Goal: Communication & Community: Answer question/provide support

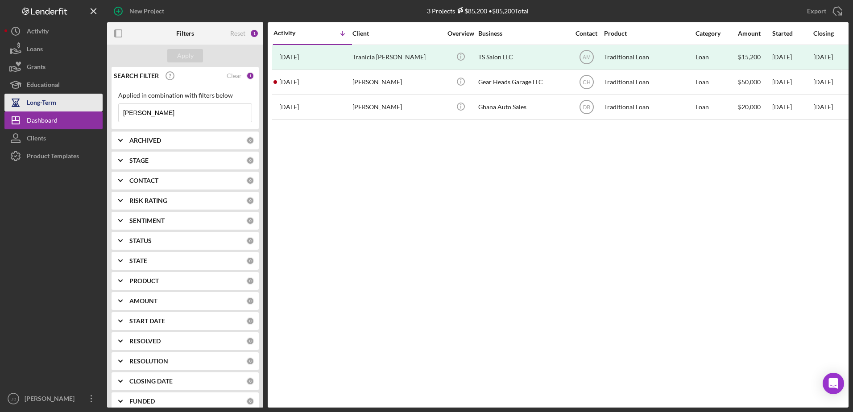
click at [37, 111] on div "Long-Term" at bounding box center [41, 104] width 29 height 20
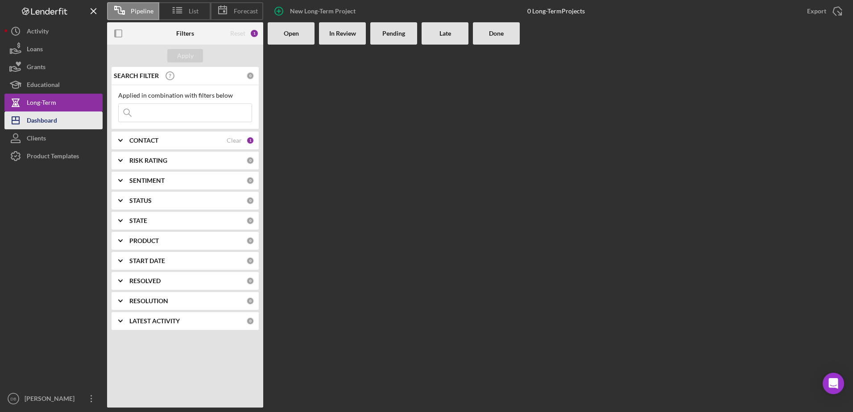
click at [69, 116] on button "Icon/Dashboard Dashboard" at bounding box center [53, 120] width 98 height 18
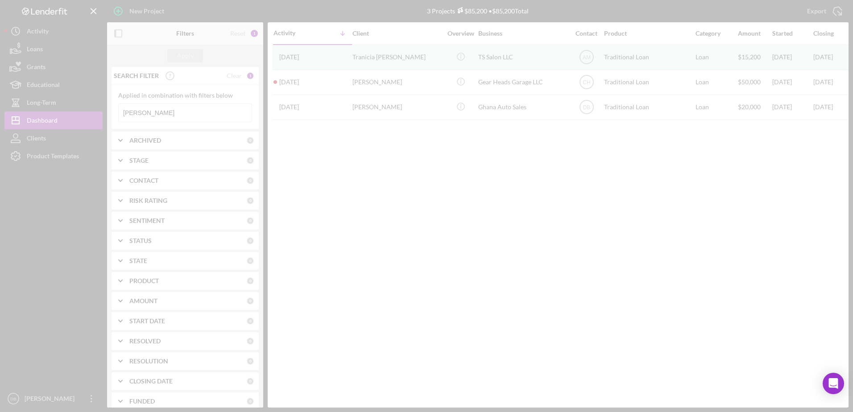
drag, startPoint x: 185, startPoint y: 113, endPoint x: 70, endPoint y: 115, distance: 116.0
click at [73, 115] on div "New Project 3 Projects $85,200 • $85,200 Total [PERSON_NAME] Export Icon/Export…" at bounding box center [426, 204] width 844 height 408
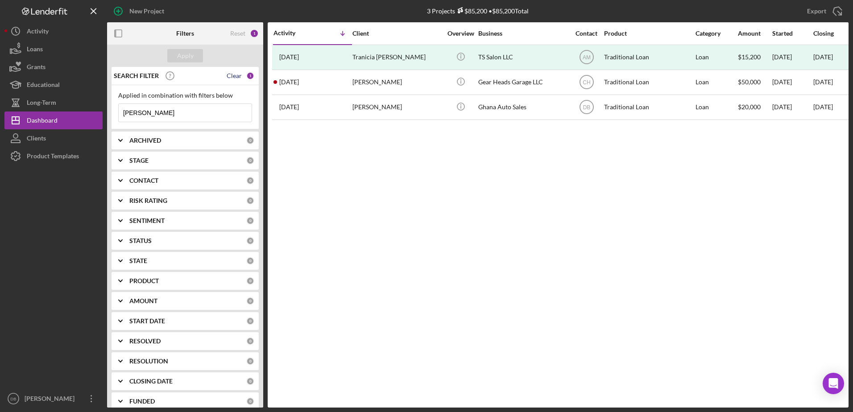
click at [230, 78] on div "Clear" at bounding box center [234, 75] width 15 height 7
click at [161, 183] on div "CONTACT" at bounding box center [187, 180] width 117 height 7
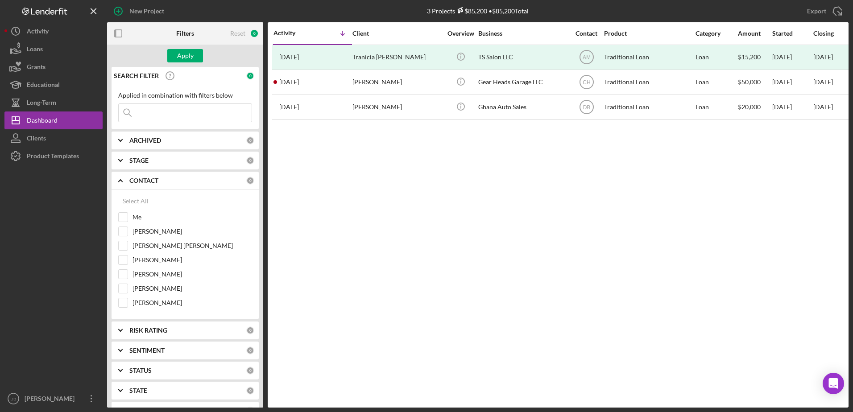
click at [117, 221] on div "Select All Me [PERSON_NAME] [PERSON_NAME] [PERSON_NAME] [PERSON_NAME] [PERSON_N…" at bounding box center [184, 254] width 147 height 129
drag, startPoint x: 123, startPoint y: 216, endPoint x: 141, endPoint y: 97, distance: 120.5
click at [125, 213] on input "Me" at bounding box center [123, 217] width 9 height 9
checkbox input "true"
click at [174, 59] on button "Apply" at bounding box center [185, 55] width 36 height 13
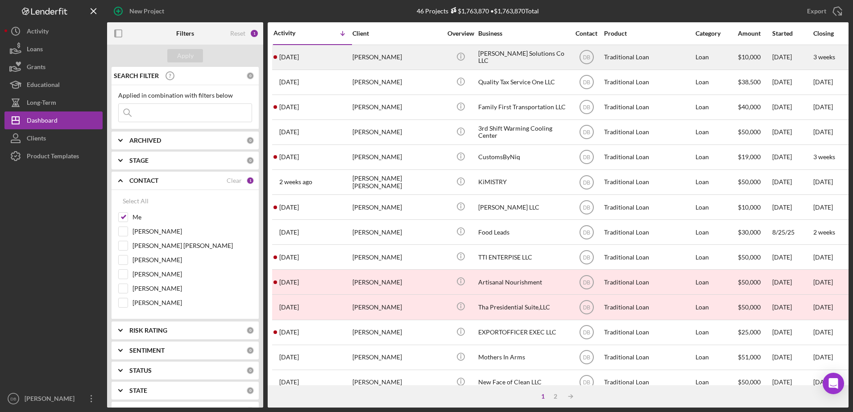
click at [324, 62] on div "[DATE] [PERSON_NAME]" at bounding box center [312, 57] width 78 height 24
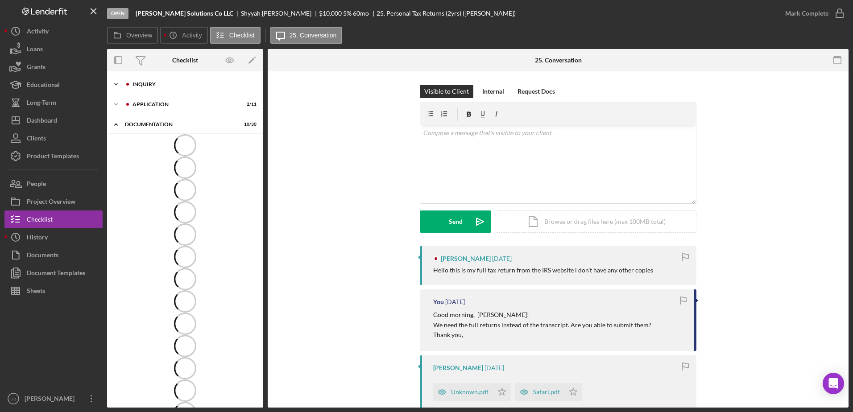
click at [159, 87] on div "Inquiry" at bounding box center [191, 84] width 119 height 5
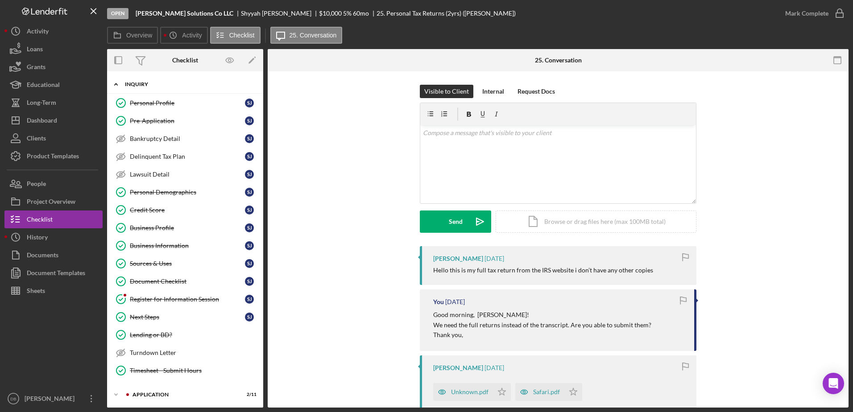
click at [159, 82] on div "Inquiry" at bounding box center [188, 84] width 127 height 5
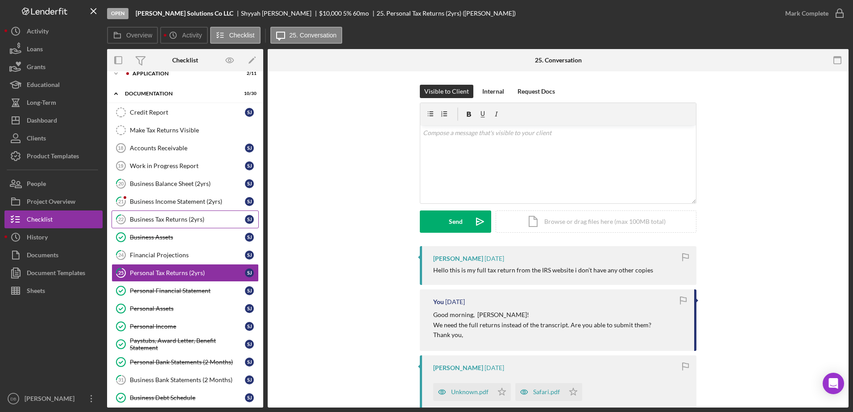
scroll to position [45, 0]
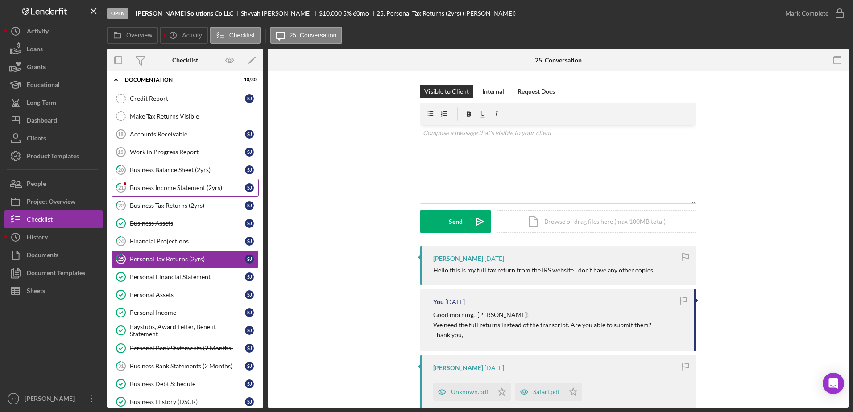
click at [162, 182] on link "21 Business Income Statement (2yrs) [PERSON_NAME]" at bounding box center [184, 188] width 147 height 18
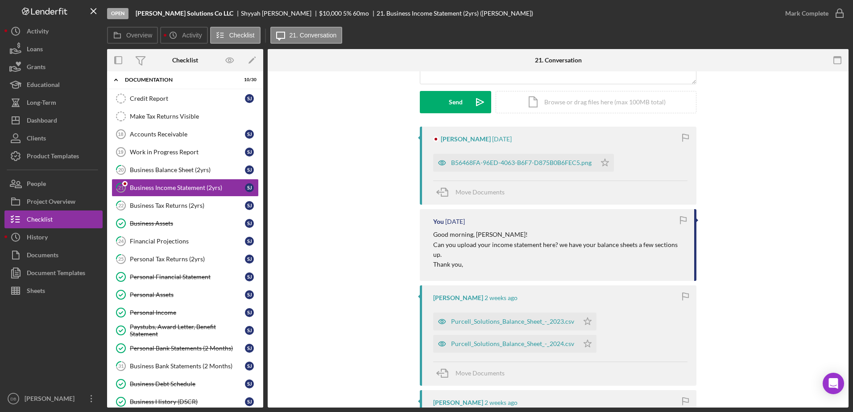
scroll to position [134, 0]
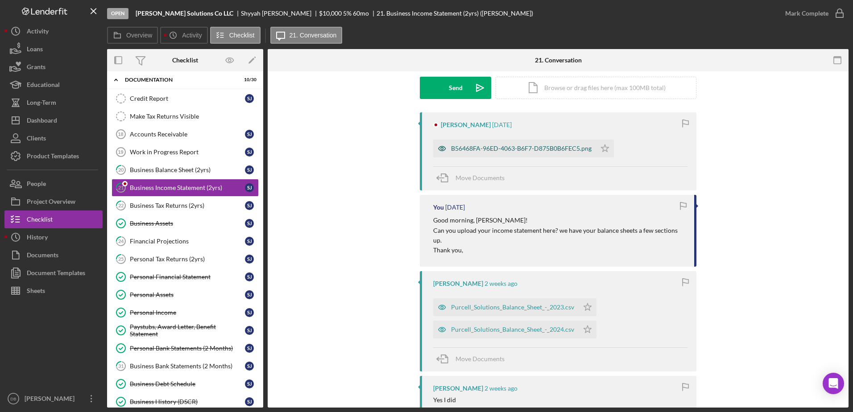
click at [486, 156] on div "B56468FA-96ED-4063-B6F7-D875B0B6FEC5.png" at bounding box center [514, 149] width 163 height 18
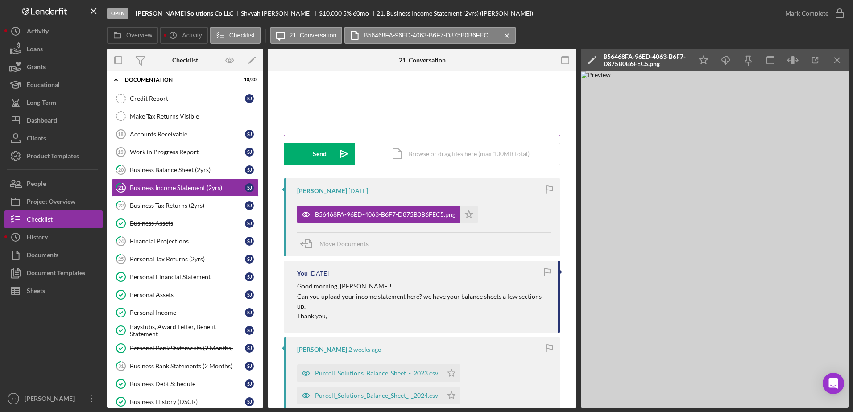
scroll to position [0, 0]
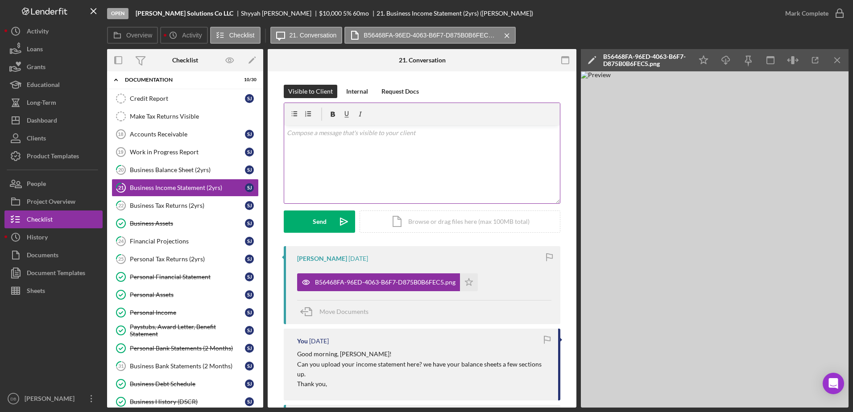
drag, startPoint x: 401, startPoint y: 177, endPoint x: 392, endPoint y: 172, distance: 10.2
click at [401, 176] on div "v Color teal Color pink Remove color Add row above Add row below Add column bef…" at bounding box center [422, 164] width 276 height 78
click at [509, 151] on div "v Color teal Color pink Remove color Add row above Add row below Add column bef…" at bounding box center [422, 164] width 276 height 78
click at [492, 159] on p "Your income statements don't have any dates or number, it still says template." at bounding box center [422, 158] width 271 height 10
click at [432, 181] on p "Thank you" at bounding box center [422, 183] width 271 height 10
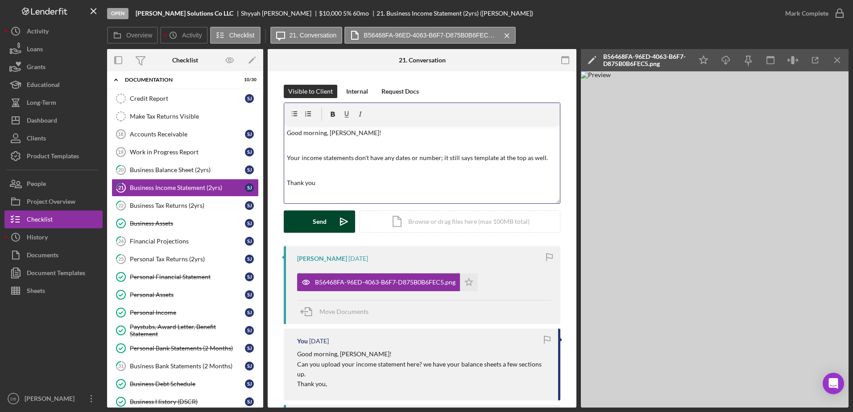
click at [336, 213] on icon "Icon/icon-invite-send" at bounding box center [344, 221] width 22 height 22
click at [191, 201] on link "22 Business Tax Returns (2yrs) [PERSON_NAME]" at bounding box center [184, 206] width 147 height 18
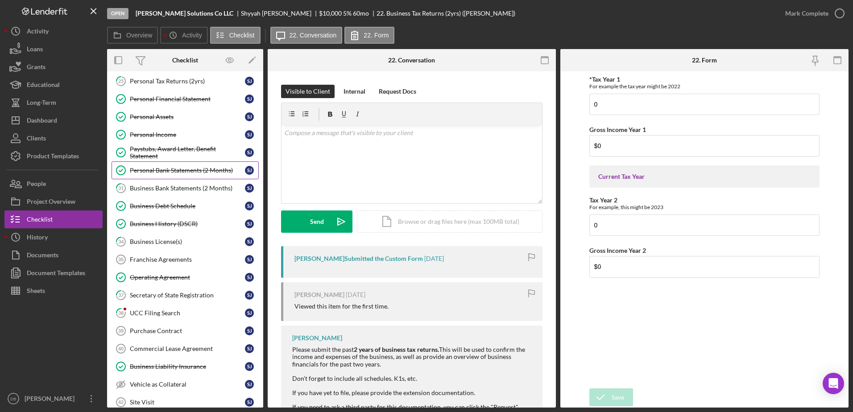
scroll to position [223, 0]
click at [161, 313] on div "UCC Filing Search" at bounding box center [187, 312] width 115 height 7
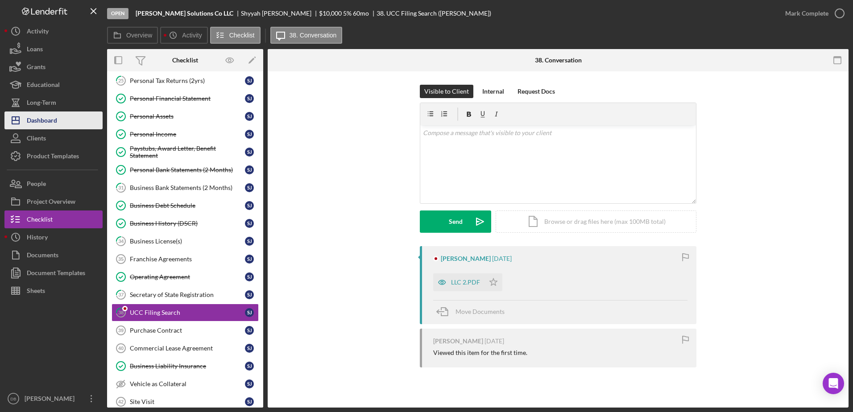
click at [41, 124] on div "Dashboard" at bounding box center [42, 121] width 30 height 20
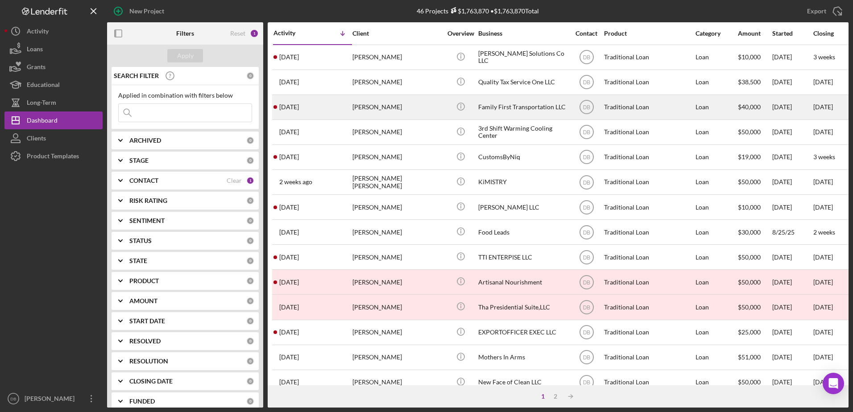
click at [365, 110] on div "[PERSON_NAME]" at bounding box center [396, 107] width 89 height 24
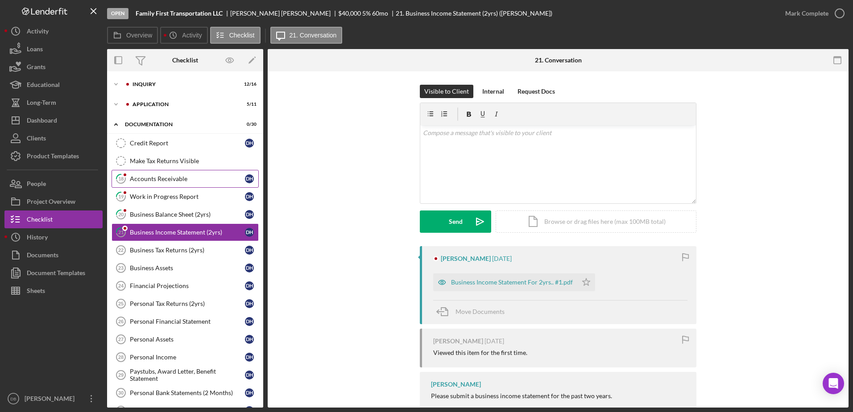
click at [155, 180] on div "Accounts Receivable" at bounding box center [187, 178] width 115 height 7
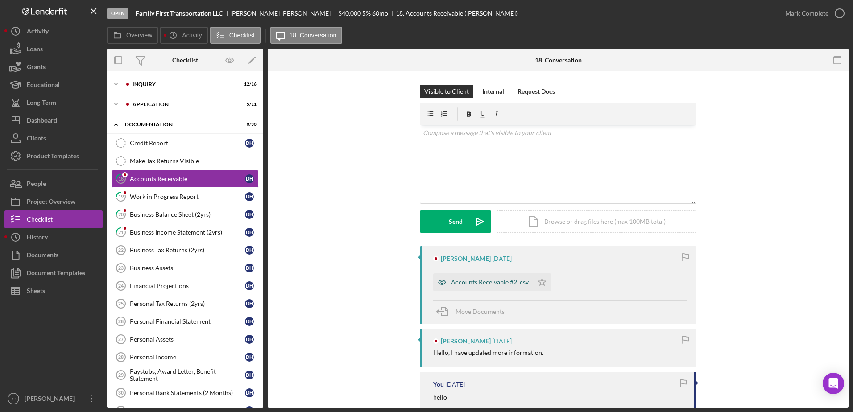
click at [480, 286] on div "Accounts Receivable #2 .csv" at bounding box center [483, 282] width 100 height 18
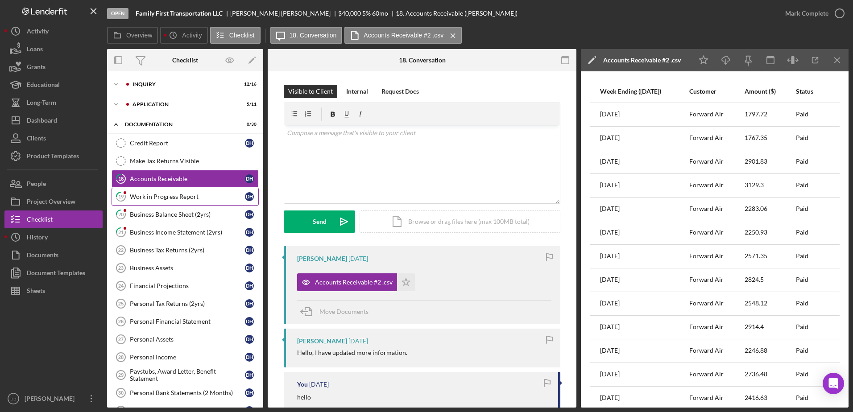
click at [151, 198] on div "Work in Progress Report" at bounding box center [187, 196] width 115 height 7
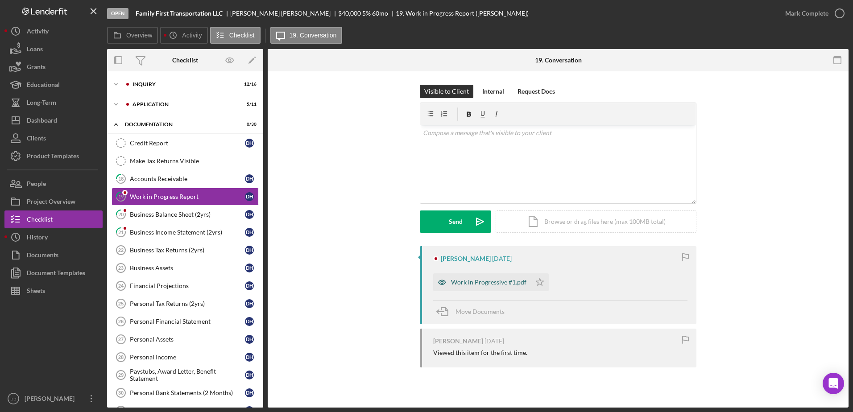
click at [470, 283] on div "Work in Progressive #1.pdf" at bounding box center [488, 282] width 75 height 7
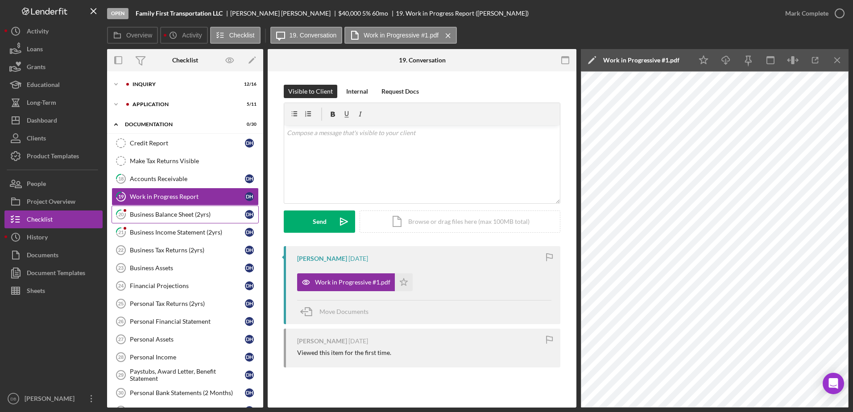
click at [175, 220] on link "20 Business Balance Sheet (2yrs) D H" at bounding box center [184, 215] width 147 height 18
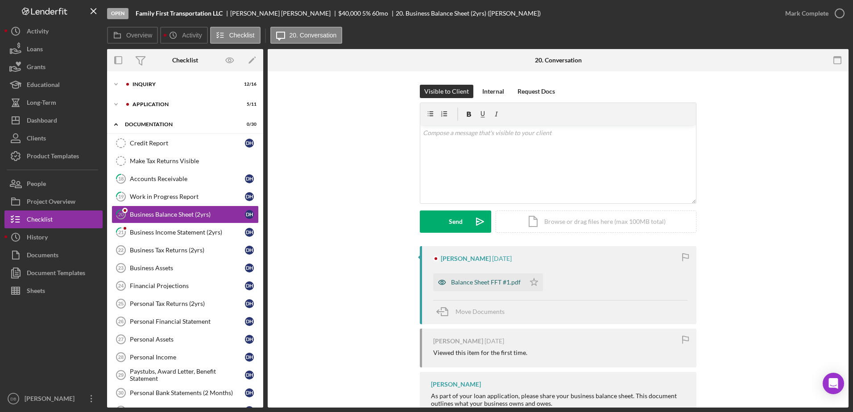
click at [478, 281] on div "Balance Sheet FFT #1.pdf" at bounding box center [486, 282] width 70 height 7
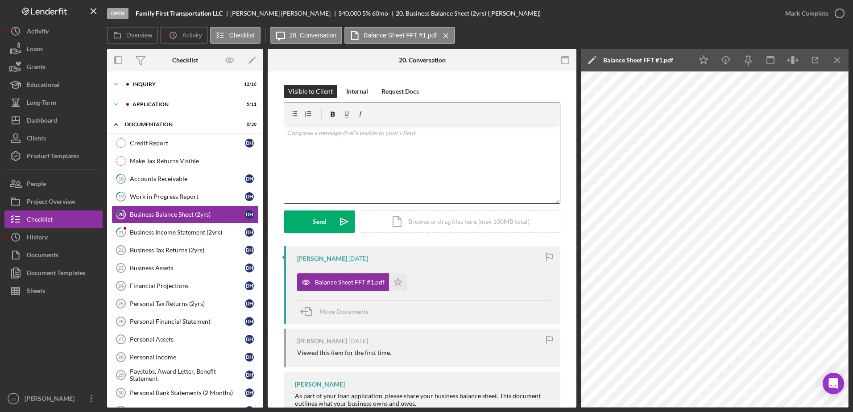
click at [353, 140] on div "v Color teal Color pink Remove color Add row above Add row below Add column bef…" at bounding box center [422, 164] width 276 height 78
click at [317, 219] on div "Send" at bounding box center [320, 221] width 14 height 22
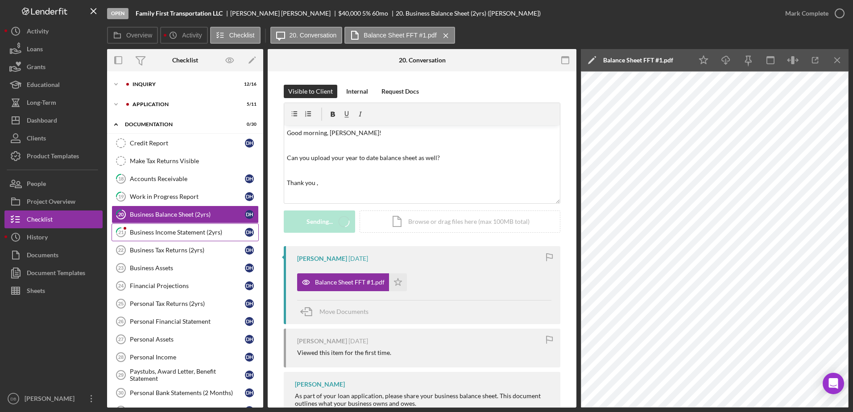
click at [217, 236] on link "21 Business Income Statement (2yrs) D H" at bounding box center [184, 232] width 147 height 18
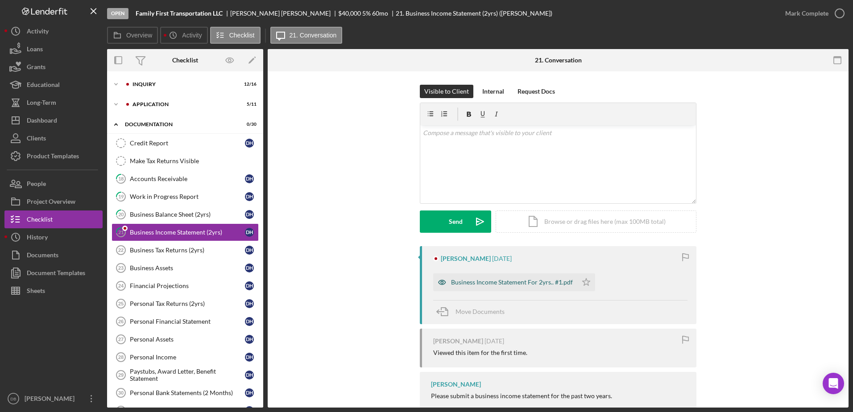
click at [494, 287] on div "Business Income Statement For 2yrs.. #1.pdf" at bounding box center [505, 282] width 144 height 18
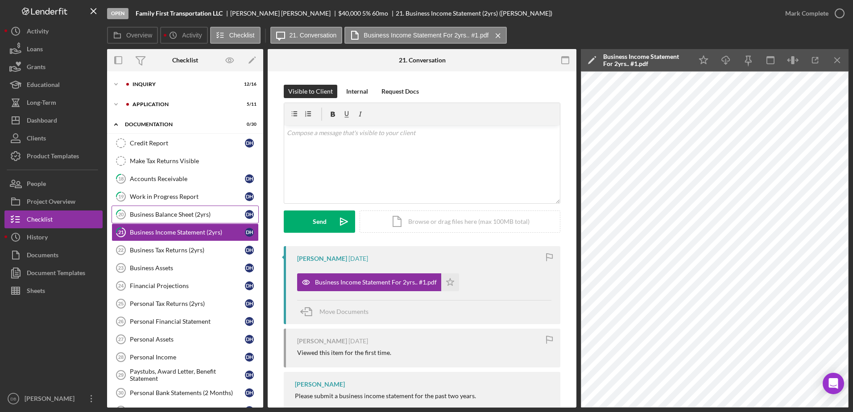
click at [177, 220] on link "20 Business Balance Sheet (2yrs) D H" at bounding box center [184, 215] width 147 height 18
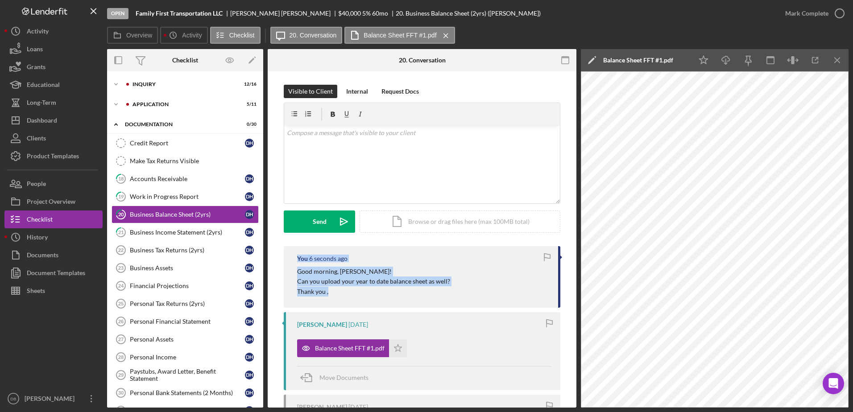
drag, startPoint x: 330, startPoint y: 289, endPoint x: 281, endPoint y: 258, distance: 58.4
click at [281, 258] on div "You 6 seconds ago Good morning, [PERSON_NAME]! Can you upload your year to date…" at bounding box center [422, 385] width 282 height 278
drag, startPoint x: 281, startPoint y: 258, endPoint x: 321, endPoint y: 297, distance: 55.8
click at [342, 300] on div "You 6 seconds ago Good morning, [PERSON_NAME]! Can you upload your year to date…" at bounding box center [422, 277] width 276 height 62
click at [353, 292] on p "Thank you ," at bounding box center [373, 292] width 153 height 10
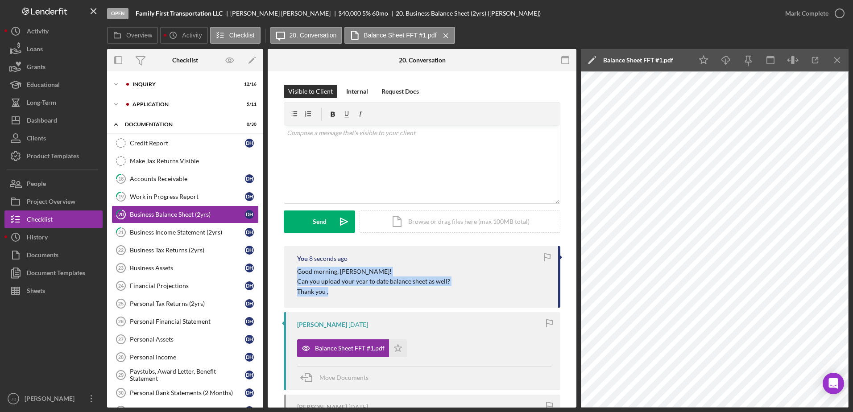
drag, startPoint x: 333, startPoint y: 291, endPoint x: 293, endPoint y: 269, distance: 45.1
click at [293, 269] on div "You 8 seconds ago Good morning, [PERSON_NAME]! Can you upload your year to date…" at bounding box center [422, 277] width 276 height 62
copy div "Good morning, [PERSON_NAME]! Can you upload your year to date balance sheet as …"
click at [207, 232] on div "Business Income Statement (2yrs)" at bounding box center [187, 232] width 115 height 7
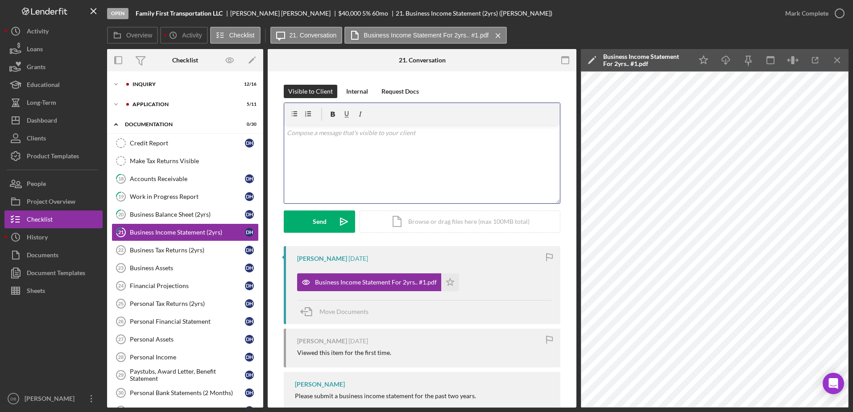
click at [366, 164] on div "v Color teal Color pink Remove color Add row above Add row below Add column bef…" at bounding box center [422, 164] width 276 height 78
drag, startPoint x: 412, startPoint y: 158, endPoint x: 376, endPoint y: 153, distance: 36.4
click at [376, 154] on span "Can you upload your year to date balance sheet as well?" at bounding box center [363, 158] width 153 height 8
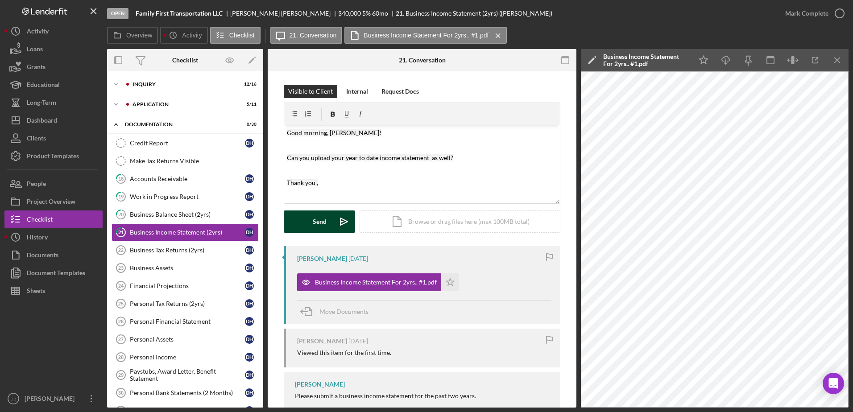
click at [323, 223] on div "Send" at bounding box center [320, 221] width 14 height 22
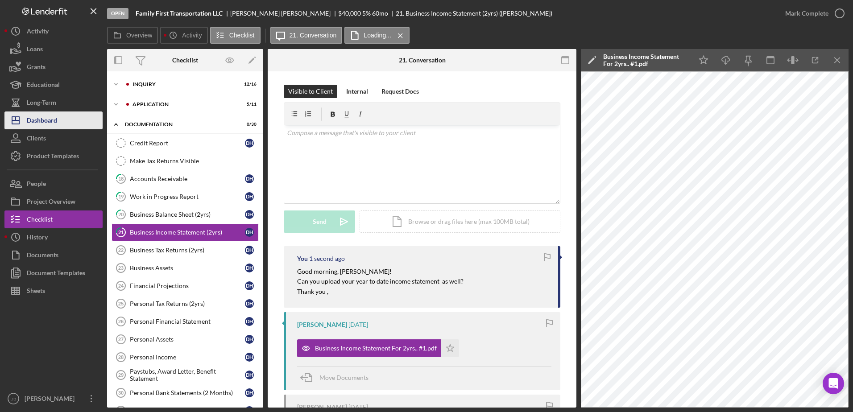
click at [81, 112] on button "Icon/Dashboard Dashboard" at bounding box center [53, 120] width 98 height 18
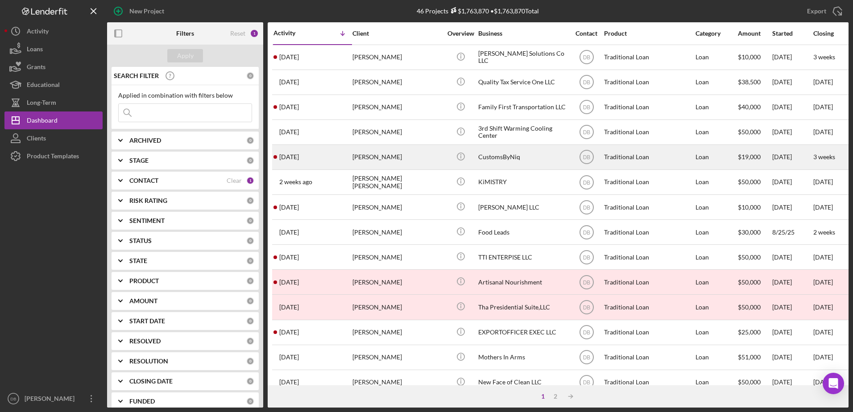
click at [336, 155] on div "[DATE] [PERSON_NAME]" at bounding box center [312, 157] width 78 height 24
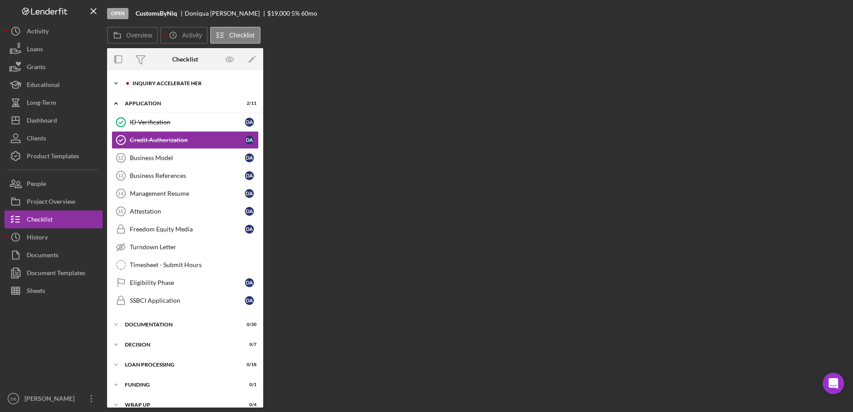
click at [153, 83] on div "Inquiry Accelerate Her" at bounding box center [191, 83] width 119 height 5
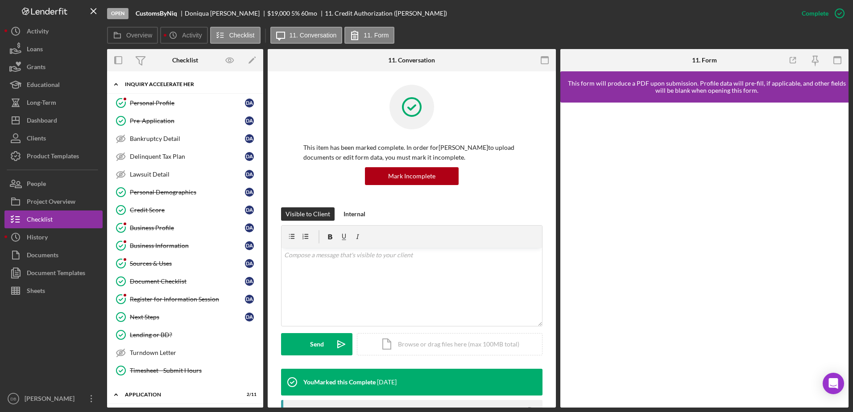
click at [153, 83] on div "Inquiry Accelerate Her" at bounding box center [188, 84] width 127 height 5
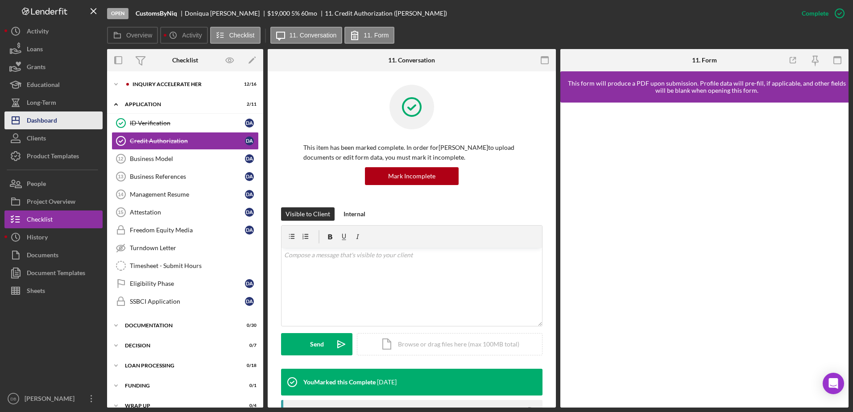
click at [75, 122] on button "Icon/Dashboard Dashboard" at bounding box center [53, 120] width 98 height 18
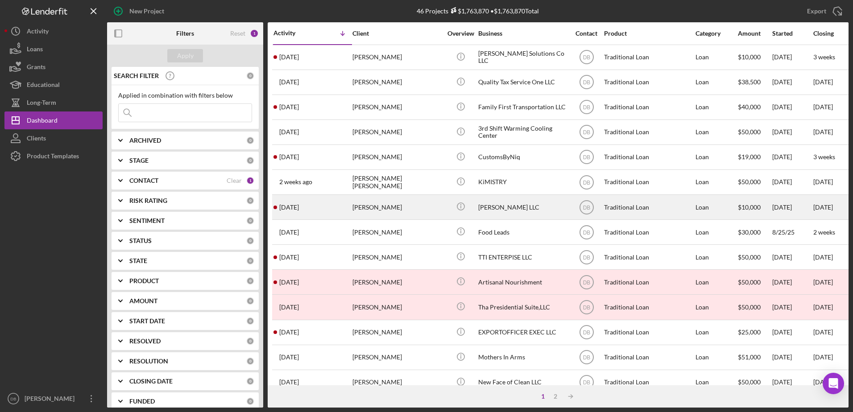
click at [366, 214] on div "[PERSON_NAME]" at bounding box center [396, 207] width 89 height 24
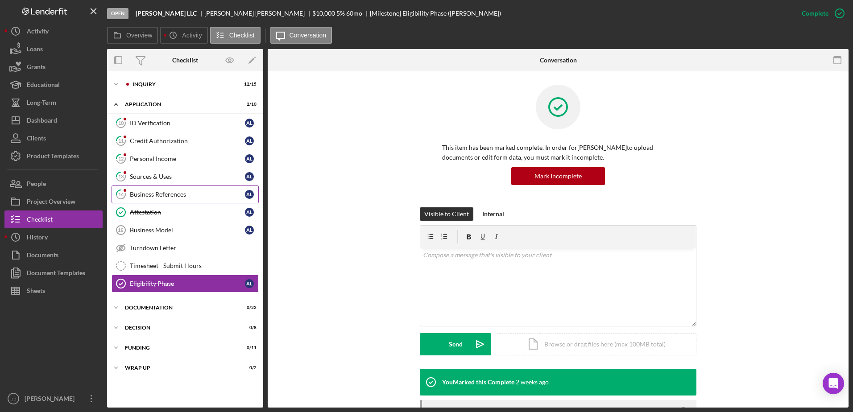
click at [149, 198] on link "14 Business References A L" at bounding box center [184, 194] width 147 height 18
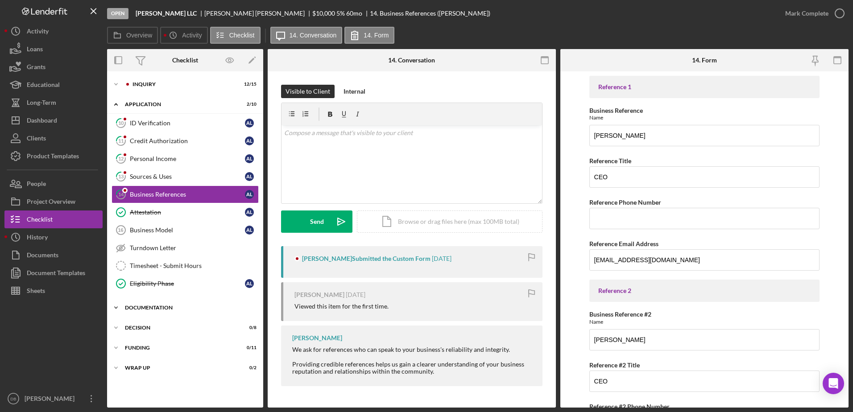
click at [150, 304] on div "Icon/Expander Documentation 0 / 22" at bounding box center [185, 308] width 156 height 18
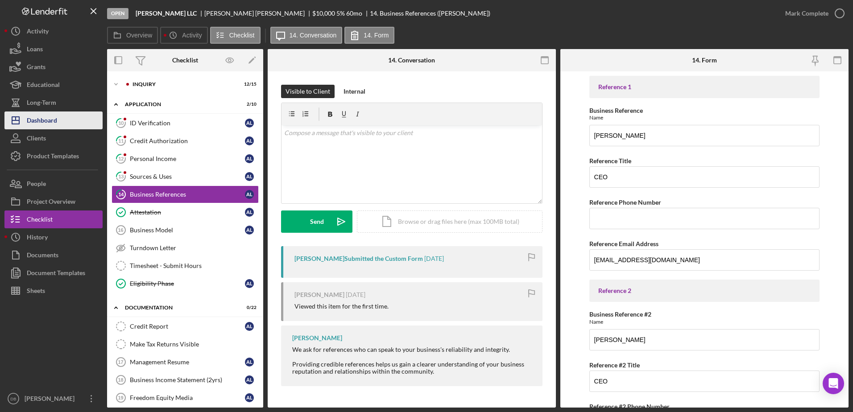
click at [66, 123] on button "Icon/Dashboard Dashboard" at bounding box center [53, 120] width 98 height 18
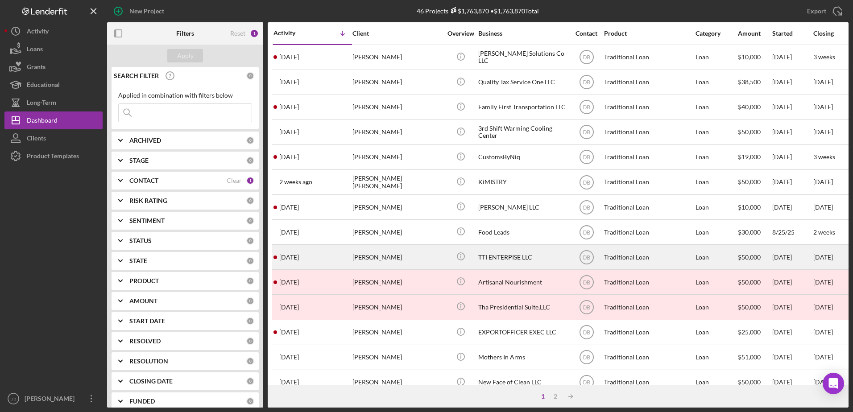
click at [370, 257] on div "[PERSON_NAME]" at bounding box center [396, 257] width 89 height 24
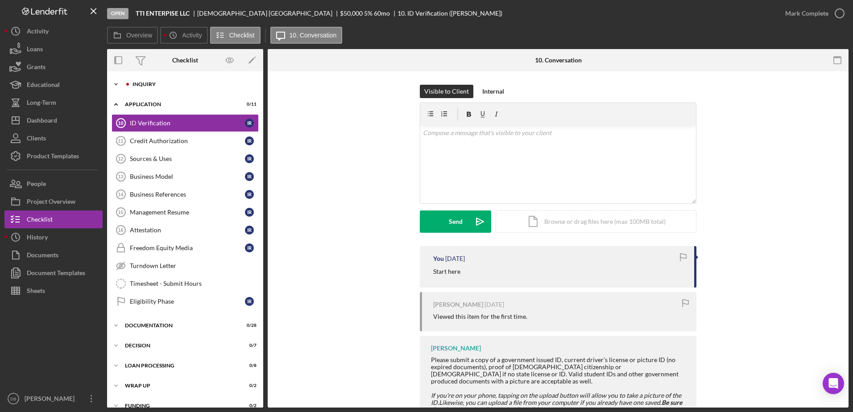
click at [159, 80] on div "Icon/Expander Inquiry 12 / 15" at bounding box center [185, 84] width 156 height 18
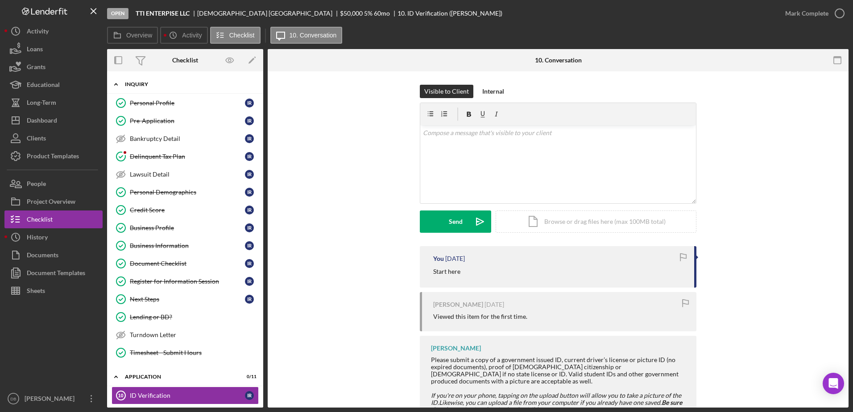
click at [159, 80] on div "Icon/Expander Inquiry 12 / 15" at bounding box center [185, 84] width 156 height 18
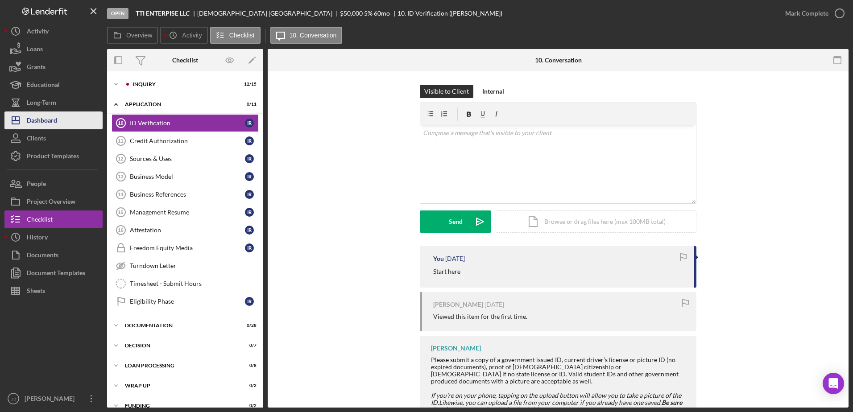
click at [41, 127] on div "Dashboard" at bounding box center [42, 121] width 30 height 20
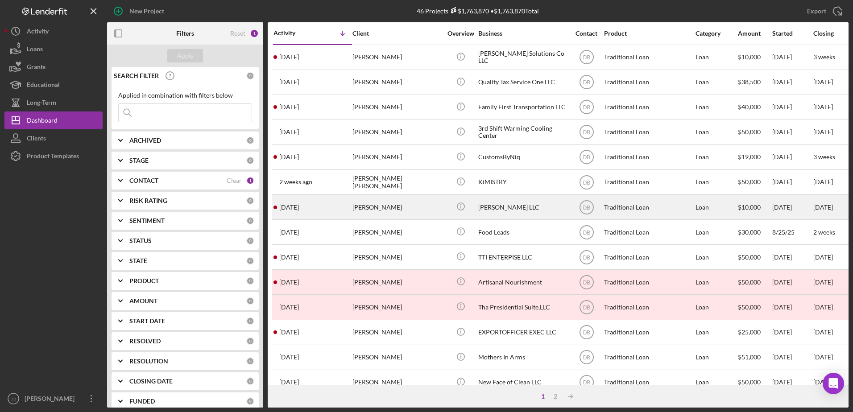
click at [334, 202] on div "[DATE] [PERSON_NAME]" at bounding box center [312, 207] width 78 height 24
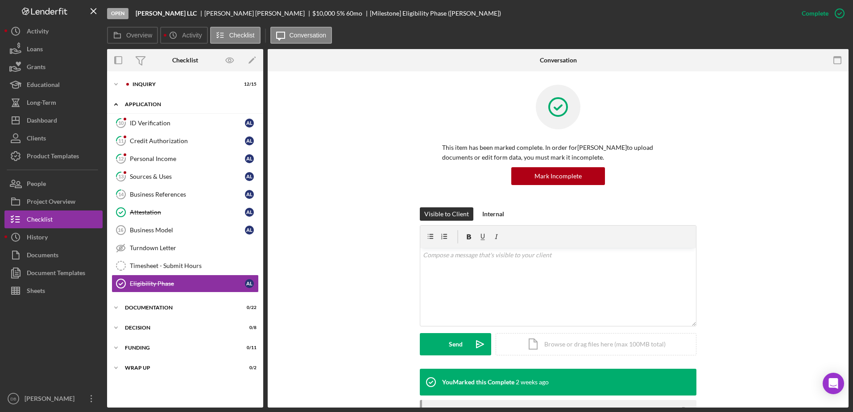
click at [141, 103] on div "Application" at bounding box center [188, 104] width 127 height 5
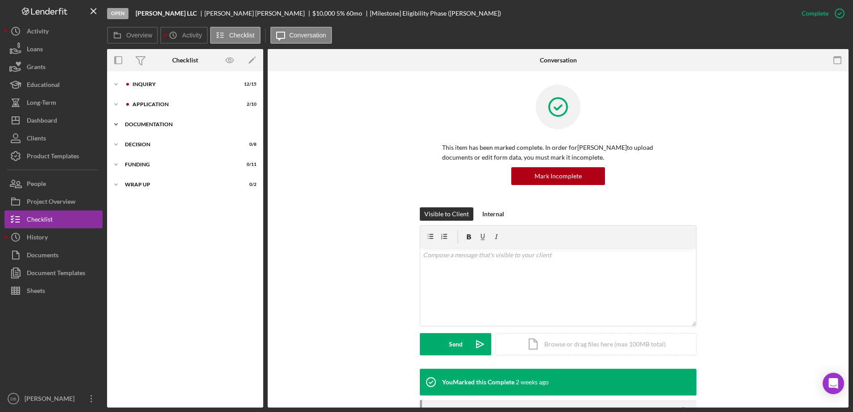
click at [152, 124] on div "Documentation" at bounding box center [188, 124] width 127 height 5
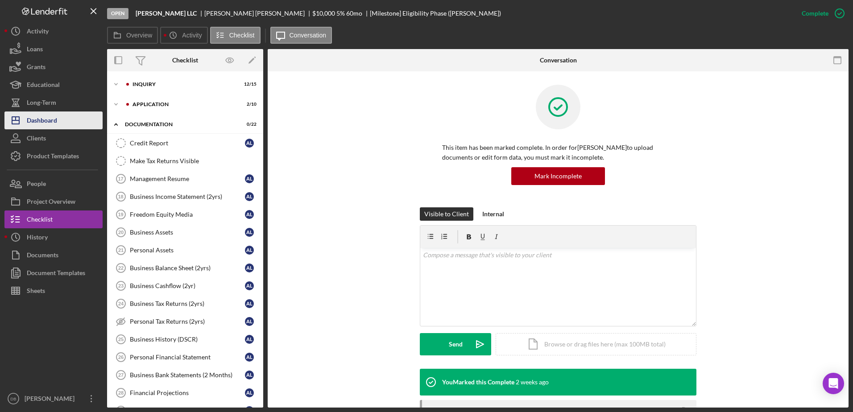
click at [69, 125] on button "Icon/Dashboard Dashboard" at bounding box center [53, 120] width 98 height 18
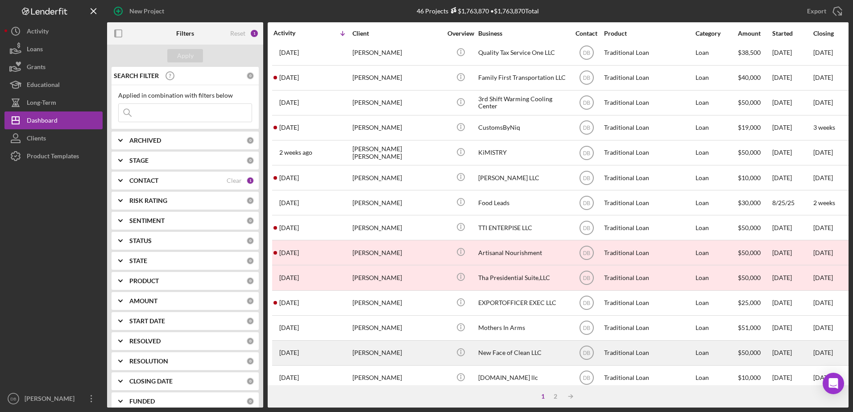
scroll to position [45, 0]
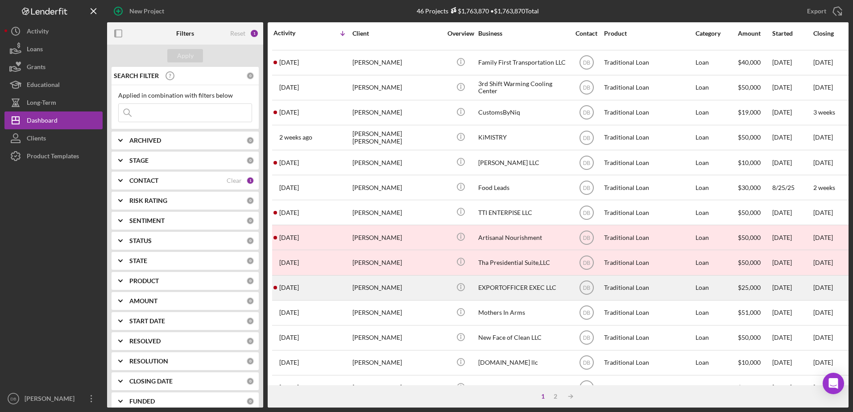
click at [351, 292] on div "[DATE] [PERSON_NAME]" at bounding box center [312, 288] width 78 height 24
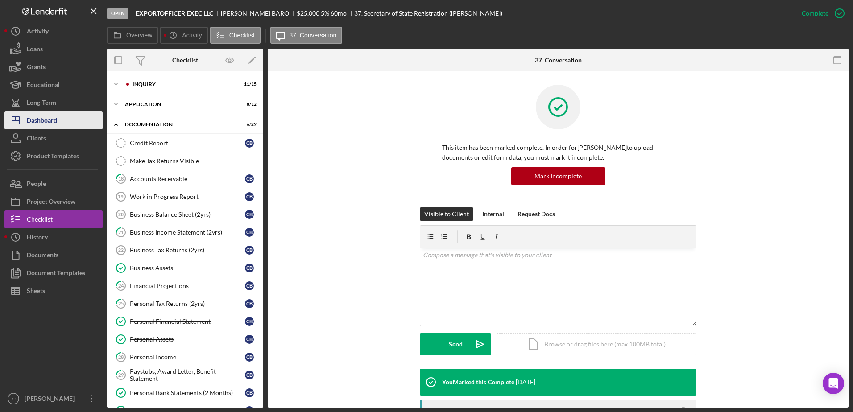
click at [64, 115] on button "Icon/Dashboard Dashboard" at bounding box center [53, 120] width 98 height 18
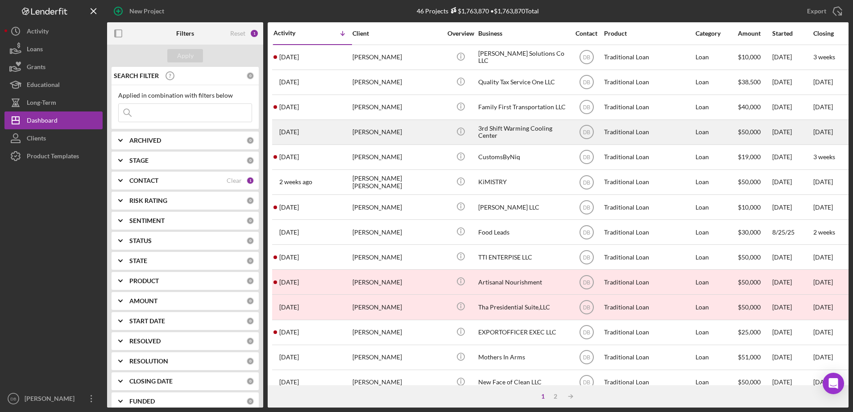
click at [346, 134] on div "[DATE] [PERSON_NAME]" at bounding box center [312, 132] width 78 height 24
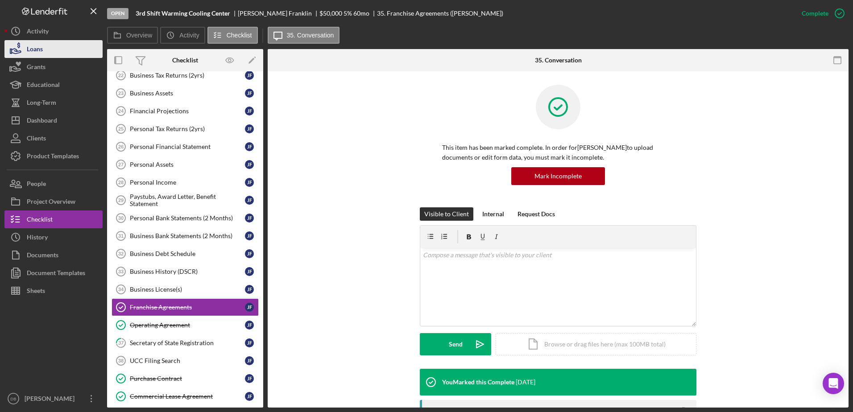
scroll to position [64, 0]
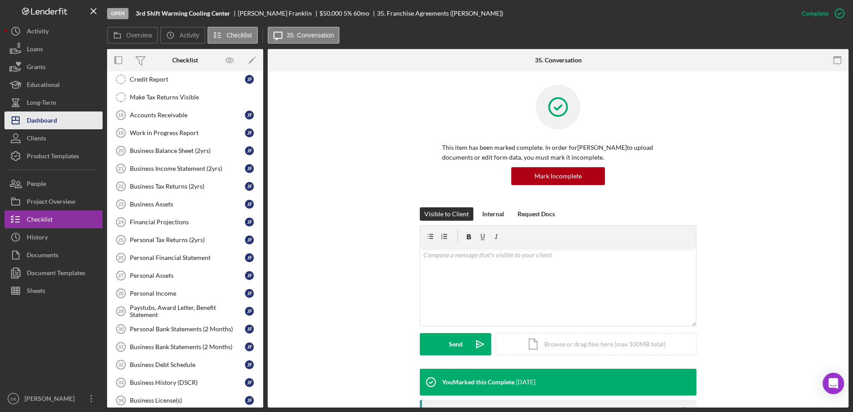
click at [38, 117] on div "Dashboard" at bounding box center [42, 121] width 30 height 20
